Goal: Task Accomplishment & Management: Use online tool/utility

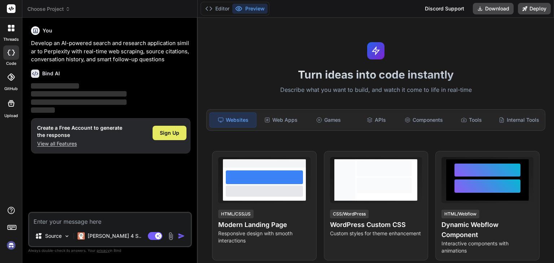
click at [174, 130] on span "Sign Up" at bounding box center [169, 133] width 19 height 7
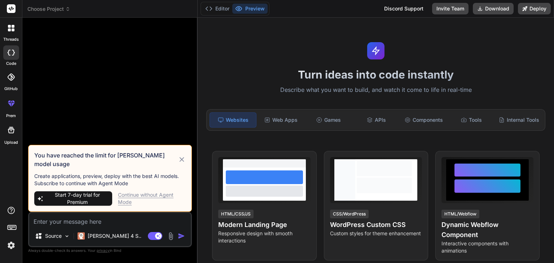
click at [180, 164] on icon at bounding box center [182, 160] width 8 height 9
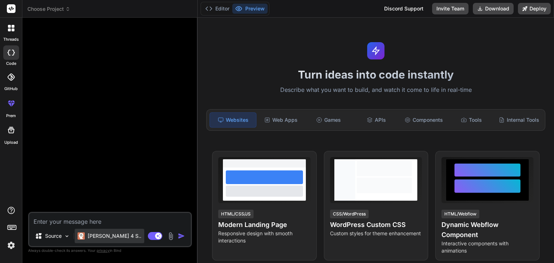
click at [102, 234] on p "[PERSON_NAME] 4 S.." at bounding box center [115, 236] width 54 height 7
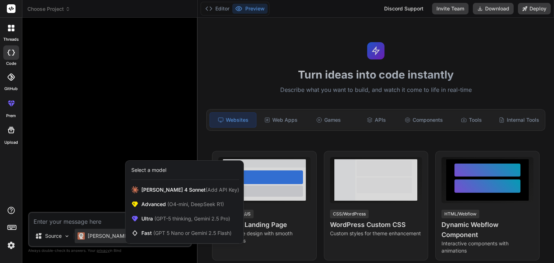
click at [62, 221] on div at bounding box center [277, 131] width 554 height 263
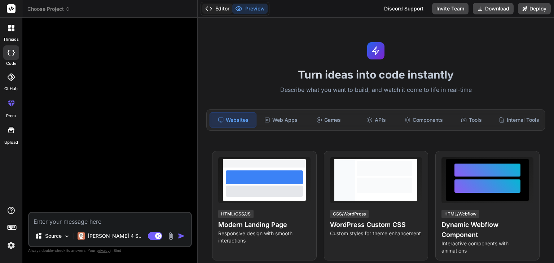
click at [221, 10] on button "Editor" at bounding box center [217, 9] width 30 height 10
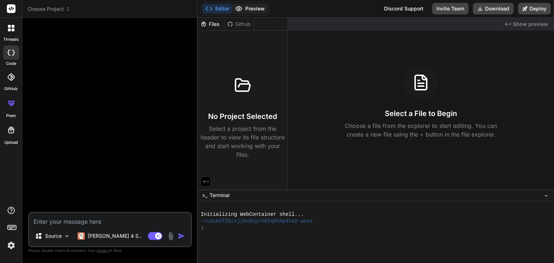
click at [249, 9] on button "Preview" at bounding box center [249, 9] width 35 height 10
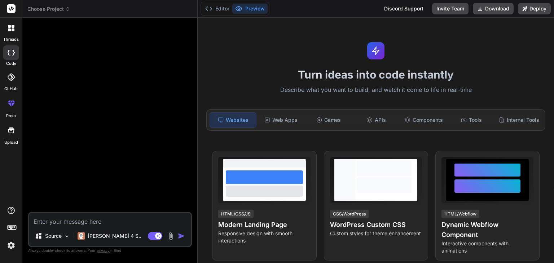
click at [326, 62] on div "Turn ideas into code instantly Describe what you want to build, and watch it co…" at bounding box center [376, 141] width 357 height 246
click at [285, 122] on div "Web Apps" at bounding box center [281, 120] width 46 height 15
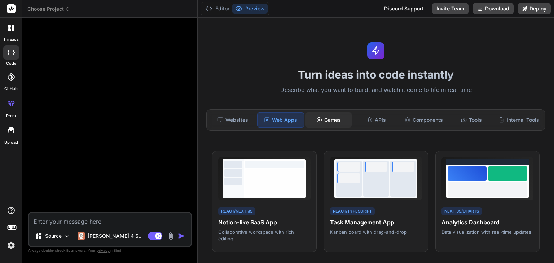
click at [320, 120] on div "Games" at bounding box center [329, 120] width 46 height 15
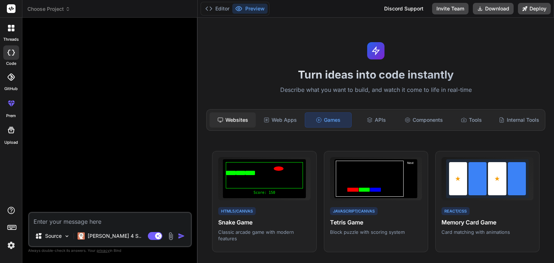
click at [238, 124] on div "Websites" at bounding box center [233, 120] width 46 height 15
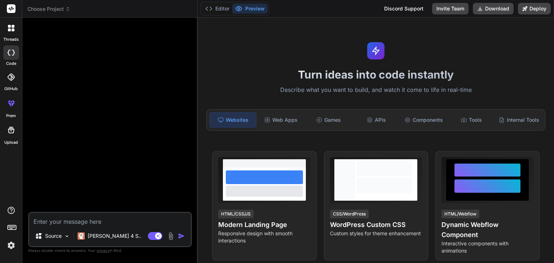
click at [101, 106] on div at bounding box center [111, 117] width 162 height 189
click at [84, 35] on div at bounding box center [111, 117] width 162 height 189
click at [61, 4] on header "Choose Project Created with Pixso." at bounding box center [109, 9] width 175 height 18
click at [61, 8] on span "Choose Project" at bounding box center [48, 8] width 43 height 7
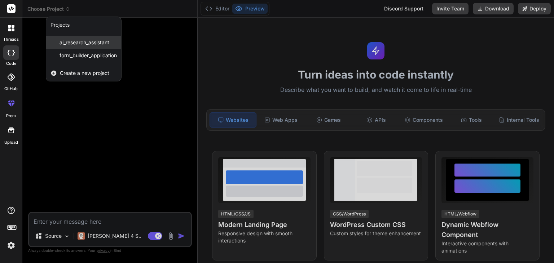
click at [75, 39] on span "ai_research_assistant" at bounding box center [85, 42] width 50 height 7
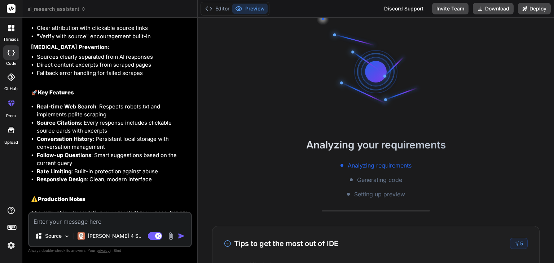
scroll to position [35, 0]
click at [379, 149] on h2 "Analyzing your requirements" at bounding box center [376, 145] width 357 height 15
click at [541, 6] on button "Deploy" at bounding box center [534, 9] width 33 height 12
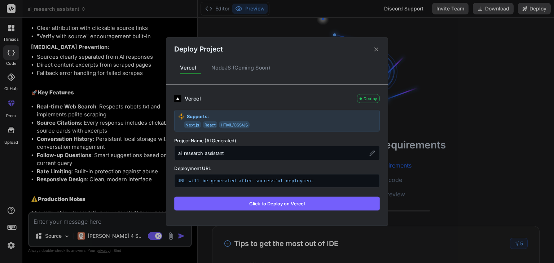
click at [261, 207] on button "Click to Deploy on Vercel" at bounding box center [277, 204] width 206 height 14
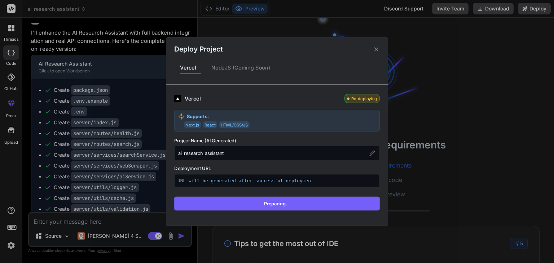
scroll to position [1096, 0]
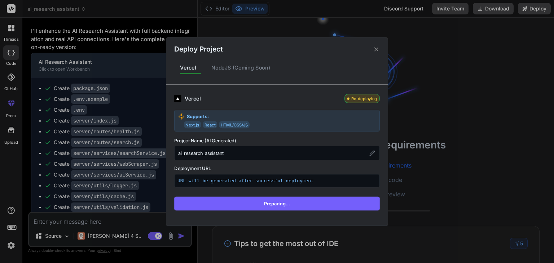
click at [261, 207] on button "Preparing..." at bounding box center [277, 204] width 206 height 14
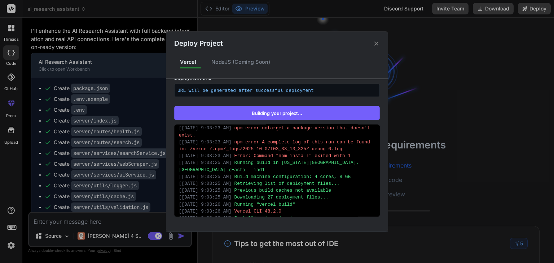
scroll to position [139, 0]
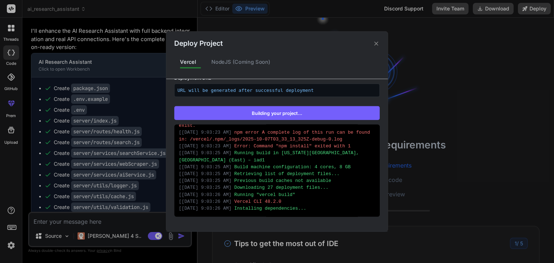
click at [275, 178] on div "[ [DATE] 9:03:25 AM ] Previous build caches not available" at bounding box center [277, 181] width 196 height 7
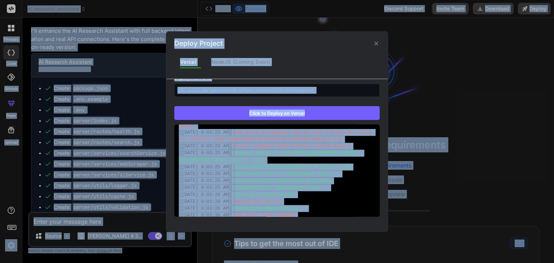
click at [275, 178] on div "[ 10/7/2025, 9:03:25 AM ] Previous build caches not available" at bounding box center [277, 181] width 196 height 7
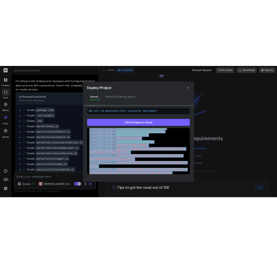
scroll to position [225, 0]
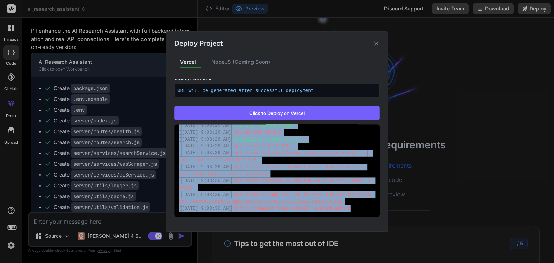
drag, startPoint x: 178, startPoint y: 131, endPoint x: 355, endPoint y: 212, distance: 195.4
click at [355, 212] on div "[ 10/7/2025, 9:03:10 AM ] Running build in Washington, D.C., USA (East) – iad1 …" at bounding box center [277, 171] width 206 height 92
copy div "[ 10/7/2025, 9:03:10 AM ] Running build in Washington, D.C., USA (East) – iad1 …"
click at [355, 212] on div "[ 10/7/2025, 9:03:10 AM ] Running build in Washington, D.C., USA (East) – iad1 …" at bounding box center [277, 171] width 206 height 92
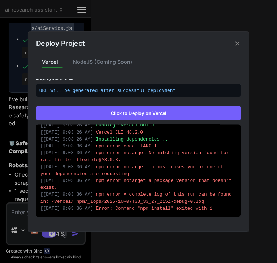
scroll to position [1896, 0]
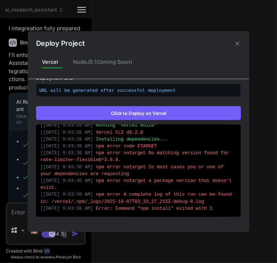
click at [237, 41] on icon at bounding box center [237, 43] width 7 height 7
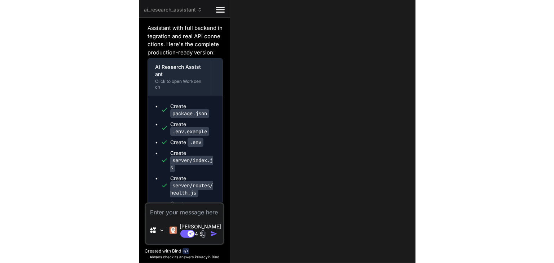
scroll to position [1933, 0]
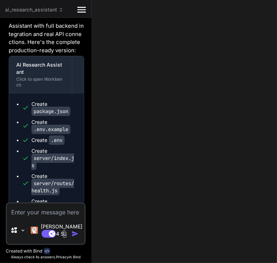
click at [48, 110] on code "package.json" at bounding box center [50, 111] width 39 height 9
type textarea "x"
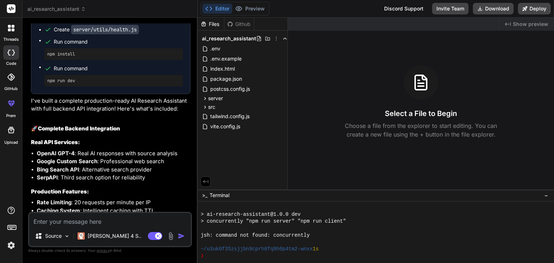
scroll to position [1515, 0]
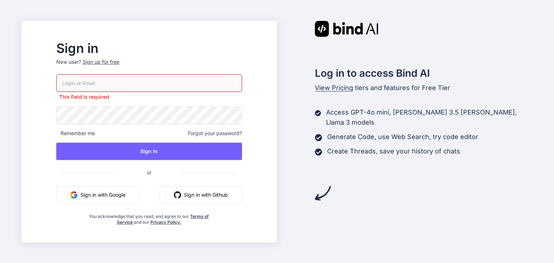
click at [138, 188] on button "Sign in with Google" at bounding box center [97, 195] width 83 height 17
click at [132, 198] on button "Sign in with Google" at bounding box center [97, 195] width 83 height 17
click at [140, 193] on button "Sign in with Google" at bounding box center [97, 195] width 83 height 17
click at [173, 86] on input "email" at bounding box center [149, 83] width 186 height 18
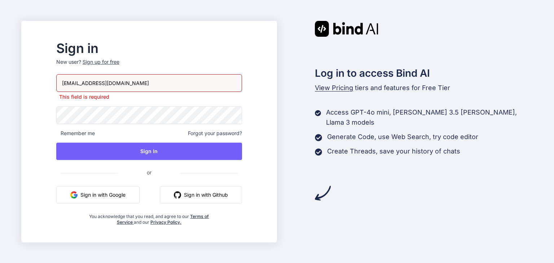
type input "[EMAIL_ADDRESS][DOMAIN_NAME]"
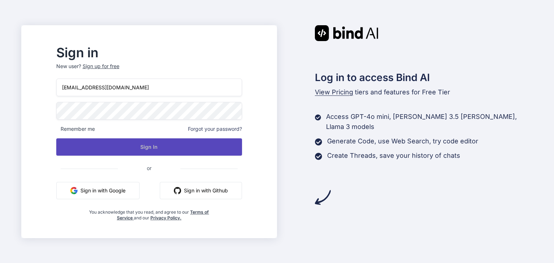
click at [167, 146] on button "Sign In" at bounding box center [149, 147] width 186 height 17
click at [219, 150] on button "Sign In" at bounding box center [149, 147] width 186 height 17
